Goal: Transaction & Acquisition: Purchase product/service

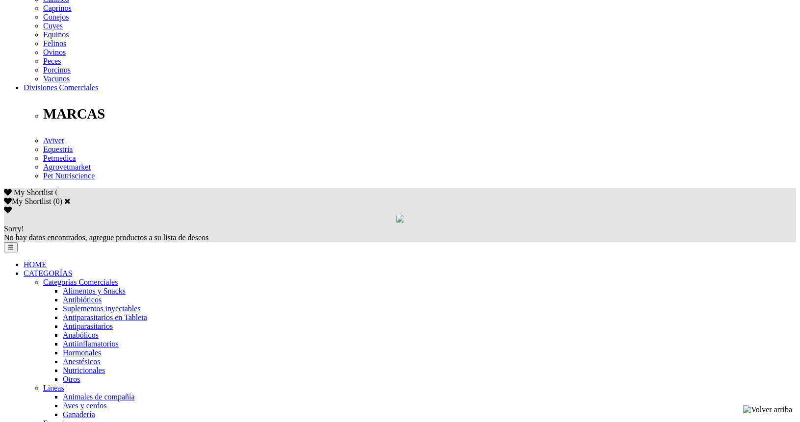
scroll to position [461, 0]
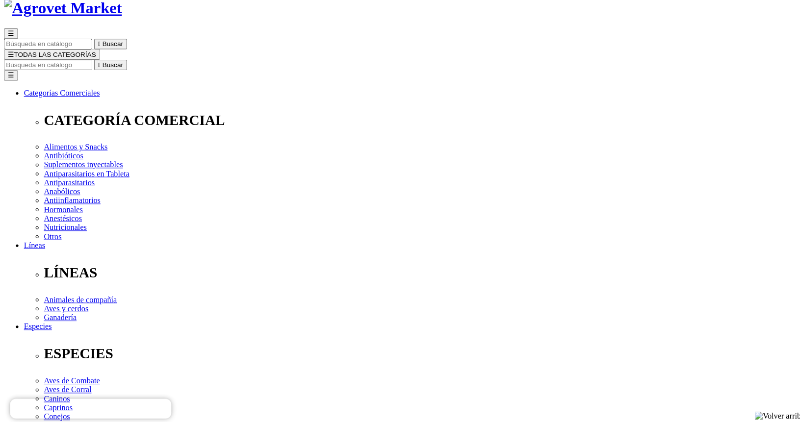
scroll to position [59, 0]
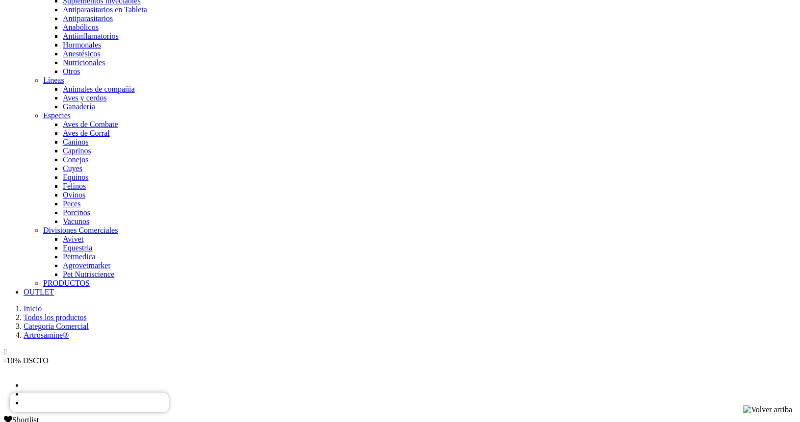
scroll to position [764, 0]
